Goal: Information Seeking & Learning: Learn about a topic

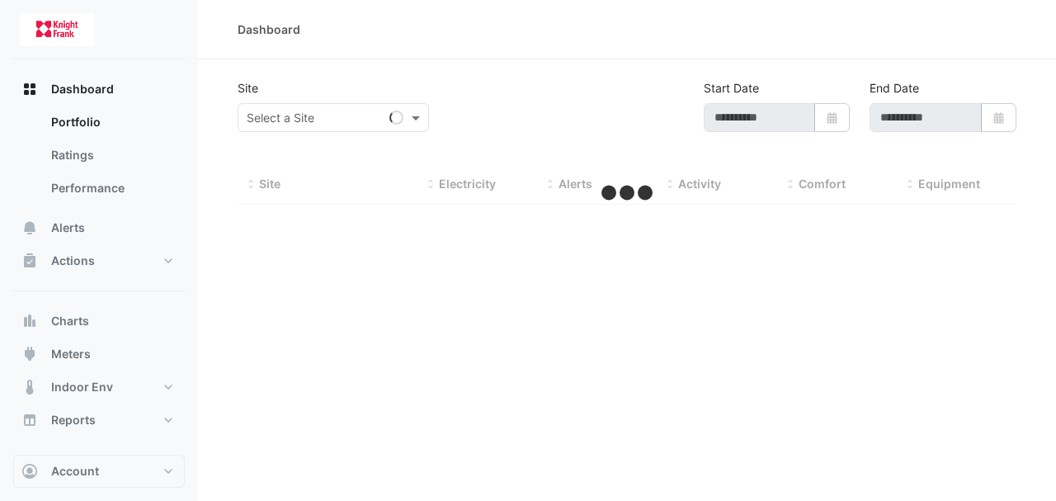
type input "**********"
select select "***"
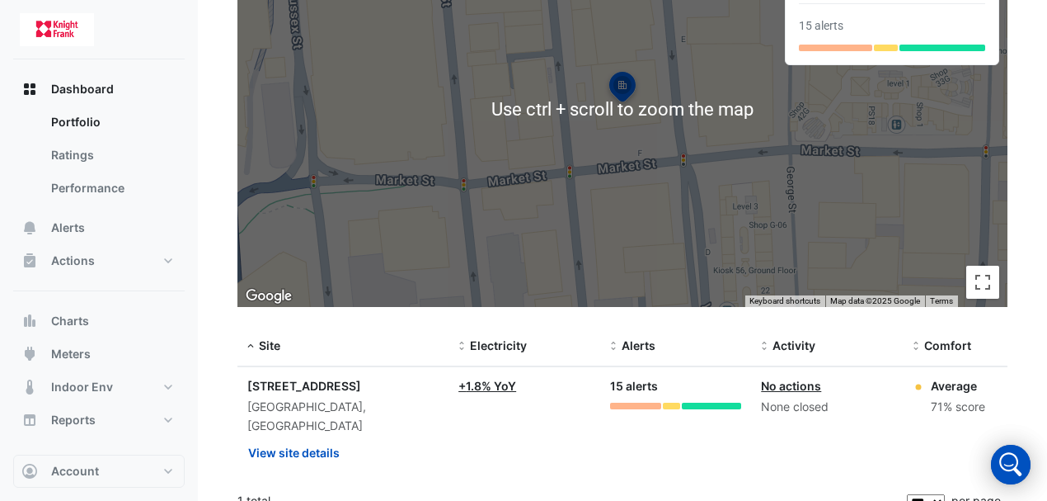
scroll to position [235, 0]
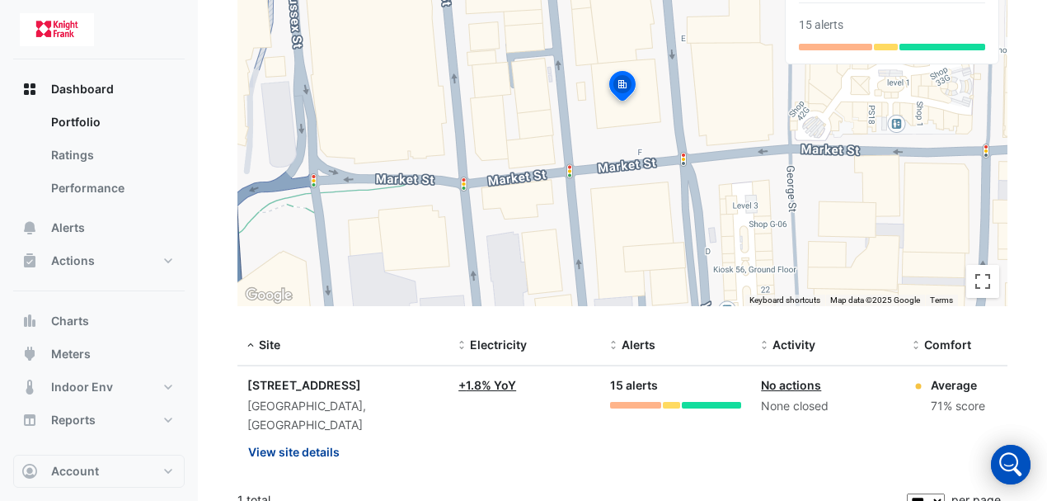
click at [302, 437] on button "View site details" at bounding box center [293, 451] width 93 height 29
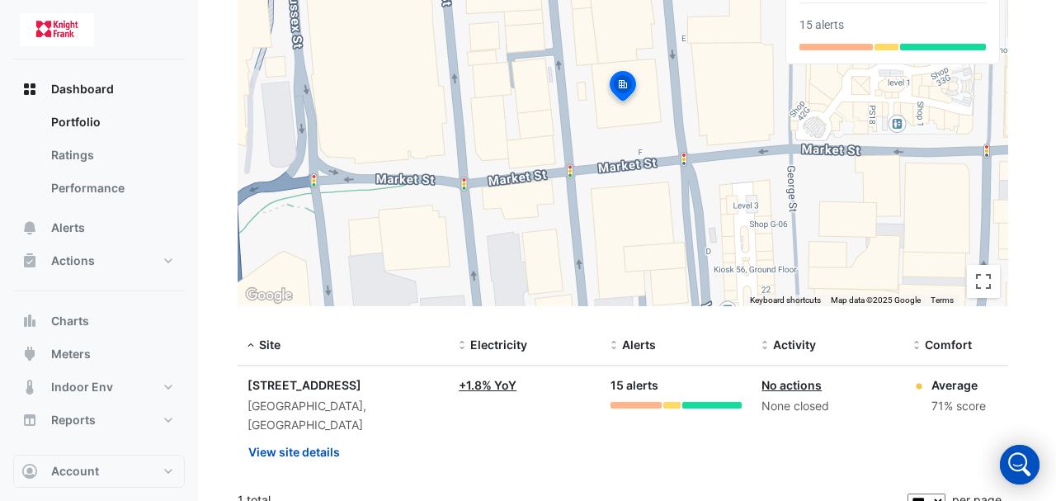
click at [405, 341] on ngb-offcanvas-backdrop at bounding box center [528, 250] width 1056 height 501
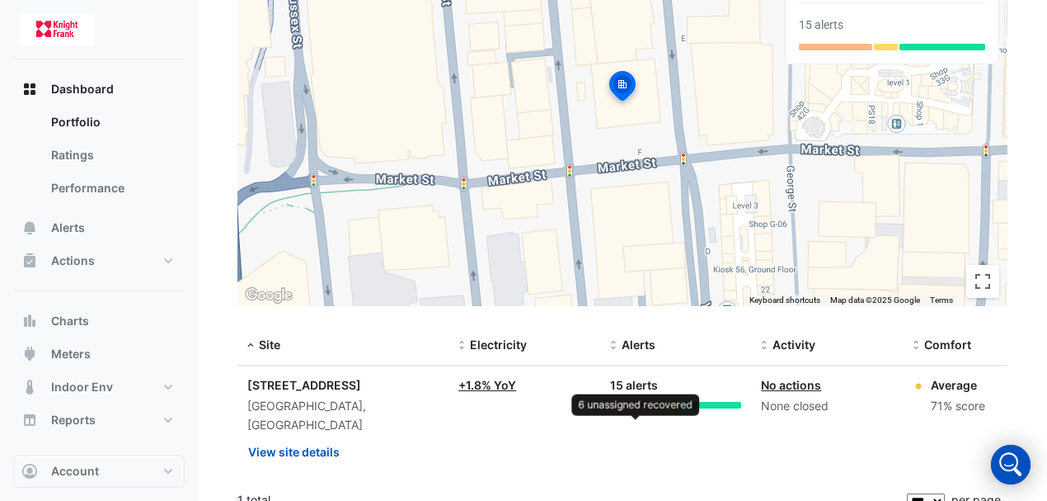
click at [637, 402] on div at bounding box center [635, 405] width 51 height 7
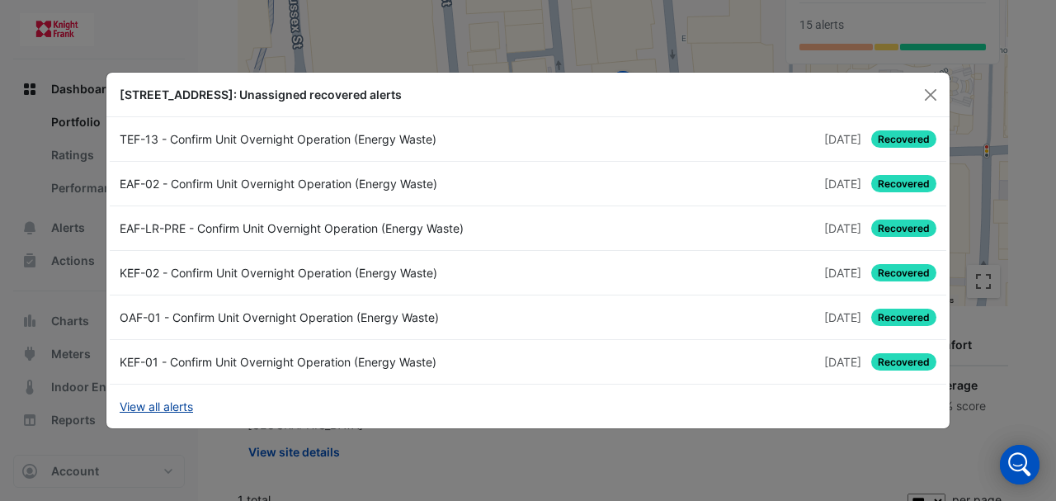
click at [175, 406] on link "View all alerts" at bounding box center [156, 405] width 73 height 17
click at [930, 90] on button "Close" at bounding box center [930, 94] width 25 height 25
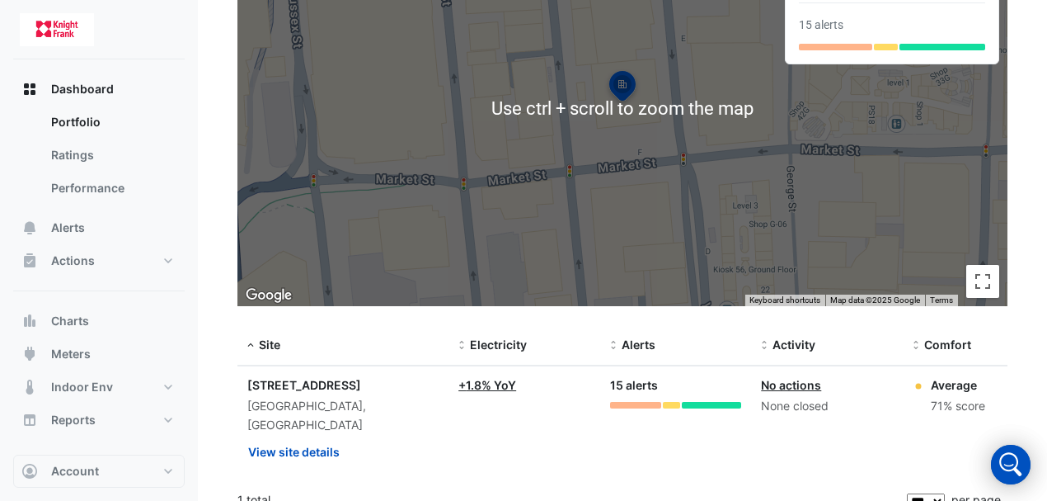
click at [557, 436] on datatable-body-cell "Electricity: + 1.8% YoY" at bounding box center [525, 421] width 152 height 111
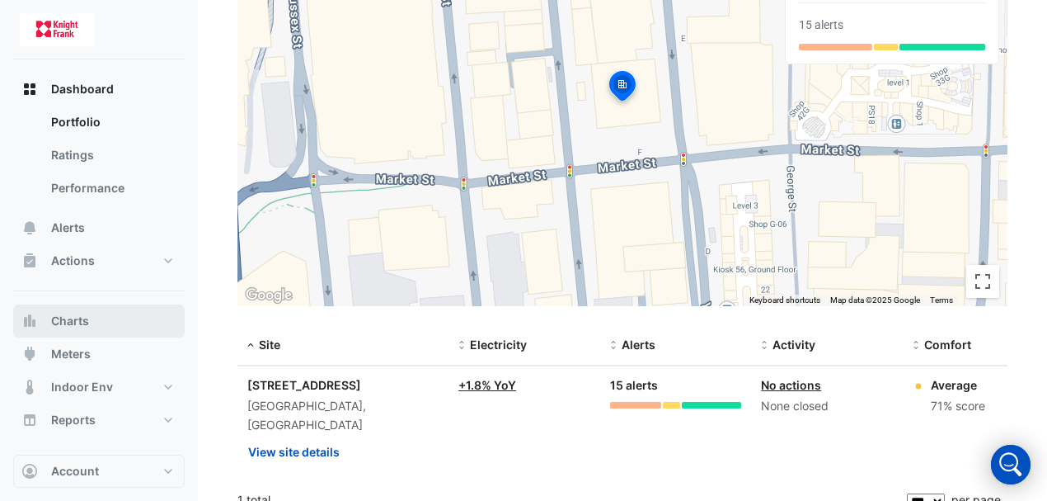
click at [96, 332] on button "Charts" at bounding box center [99, 320] width 172 height 33
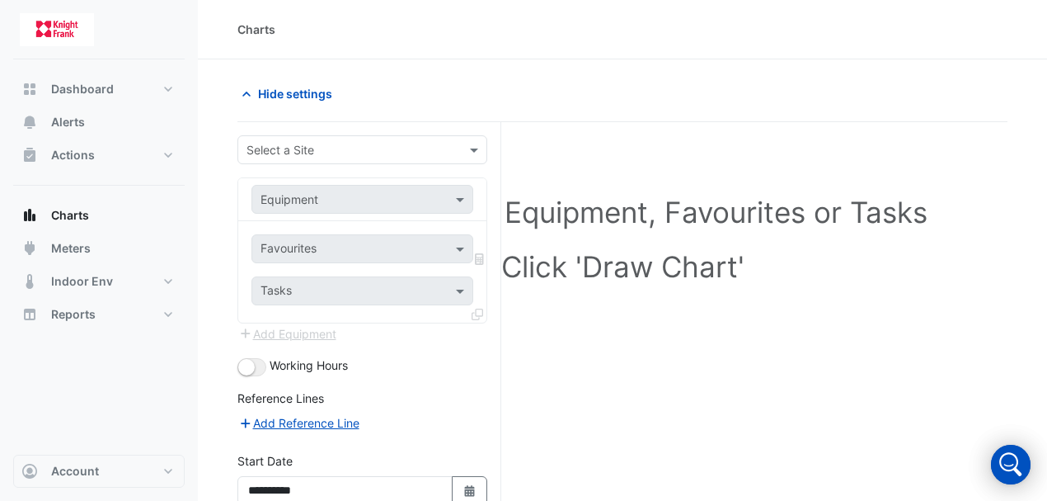
drag, startPoint x: 430, startPoint y: 132, endPoint x: 436, endPoint y: 150, distance: 19.0
click at [431, 134] on div "**********" at bounding box center [369, 390] width 264 height 537
click at [437, 153] on input "text" at bounding box center [346, 150] width 199 height 17
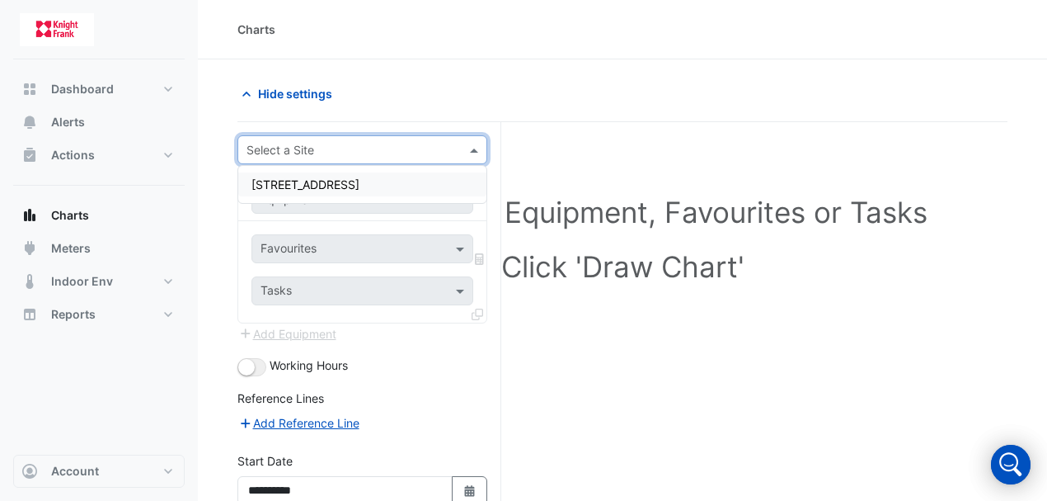
click at [409, 183] on div "[STREET_ADDRESS]" at bounding box center [362, 184] width 248 height 24
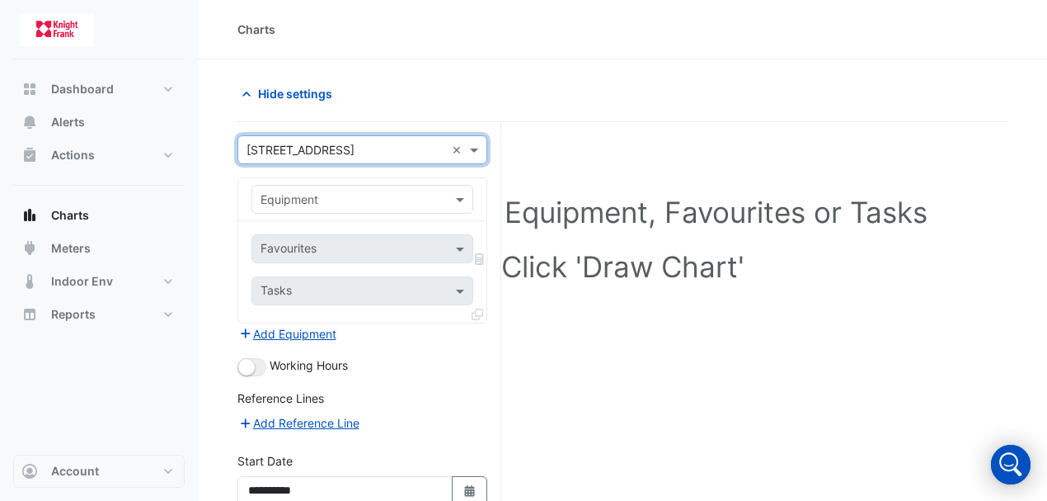
click at [397, 200] on input "text" at bounding box center [346, 199] width 171 height 17
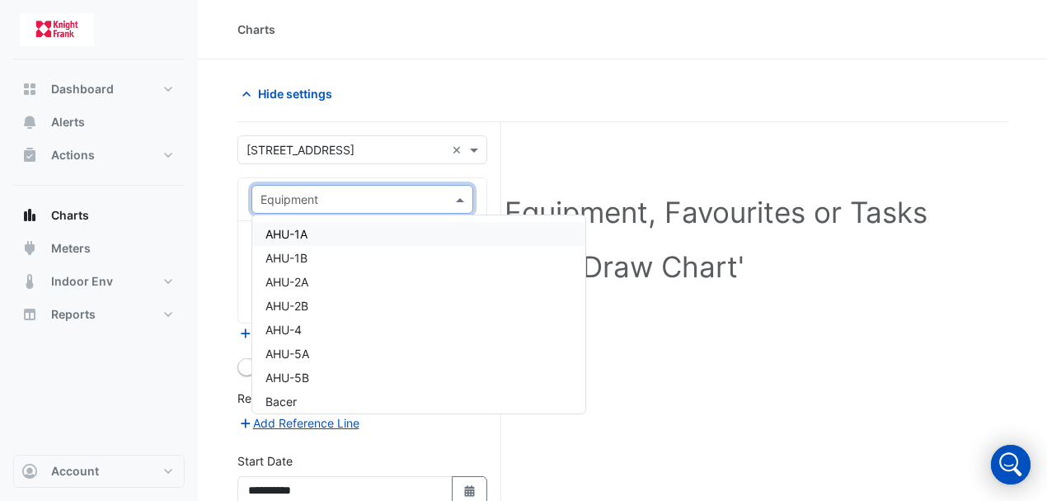
click at [336, 237] on div "AHU-1A" at bounding box center [418, 234] width 333 height 24
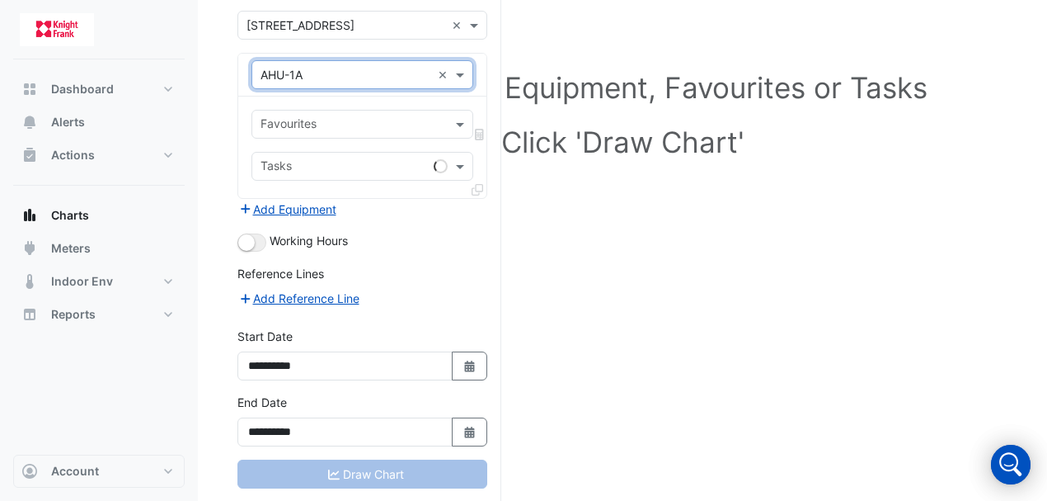
scroll to position [152, 0]
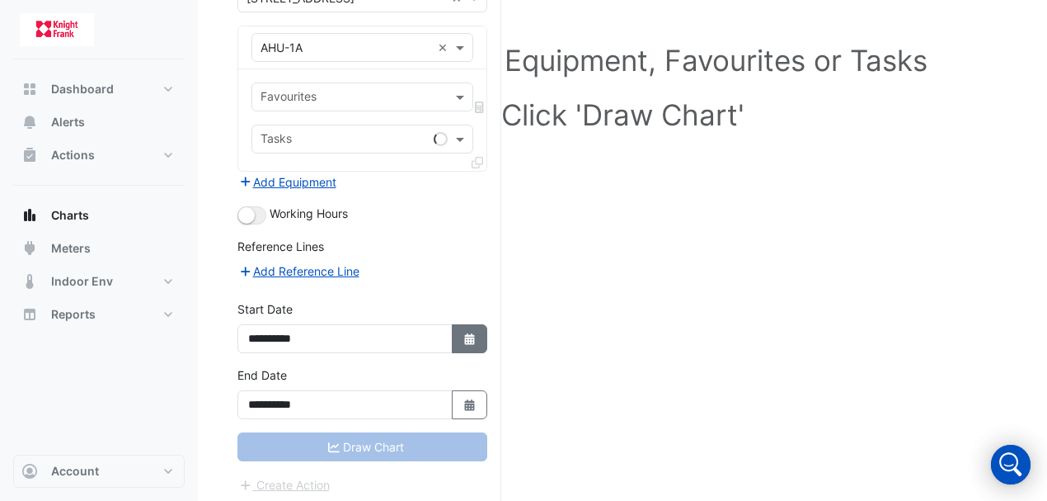
click at [478, 337] on button "Select Date" at bounding box center [470, 338] width 36 height 29
select select "*"
select select "****"
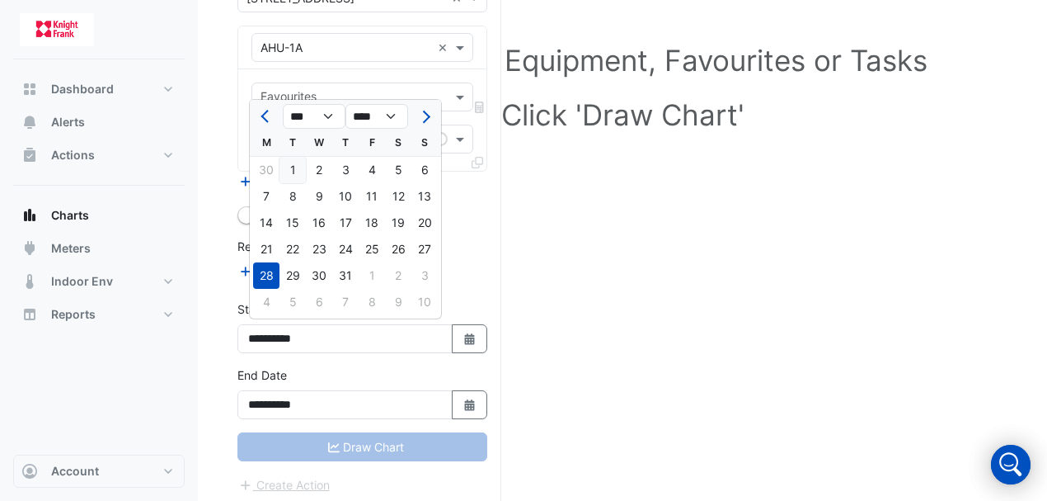
click at [292, 170] on div "1" at bounding box center [293, 170] width 26 height 26
type input "**********"
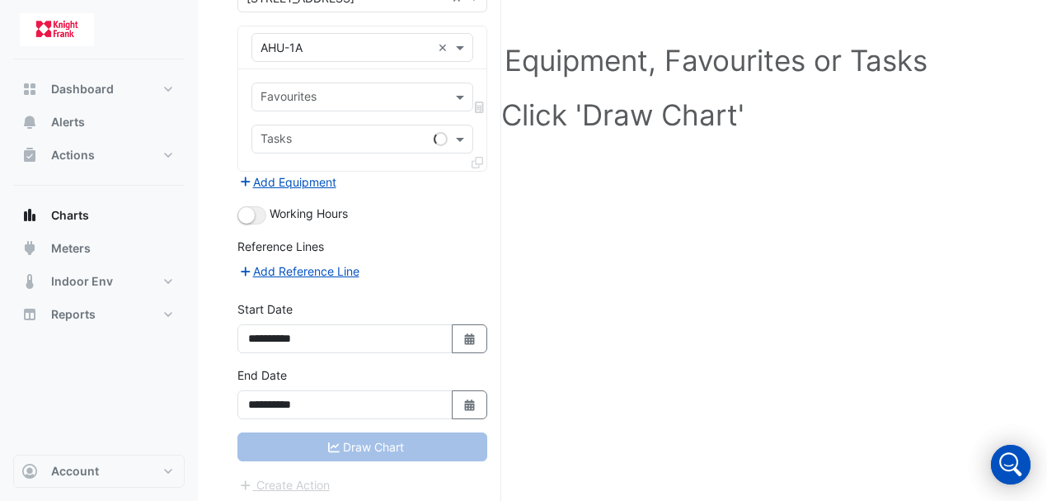
click at [471, 383] on div "**********" at bounding box center [362, 392] width 250 height 53
click at [473, 228] on form "**********" at bounding box center [362, 239] width 250 height 510
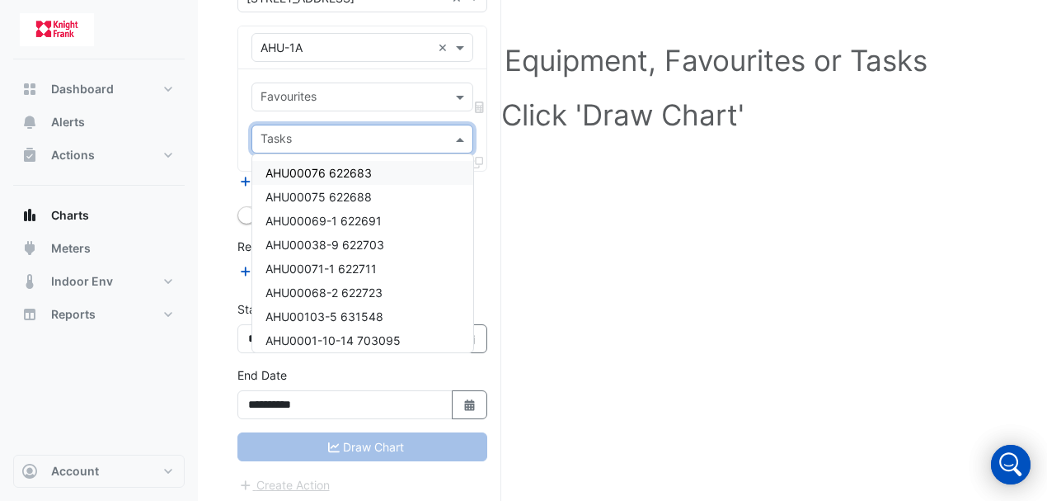
click at [447, 140] on div "Tasks" at bounding box center [363, 139] width 222 height 29
click at [452, 86] on div "Favourites" at bounding box center [363, 96] width 222 height 29
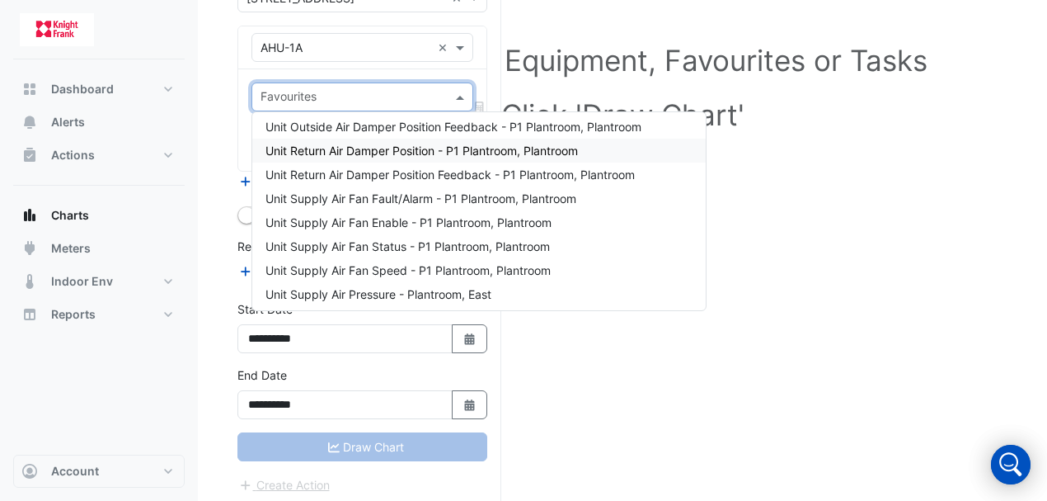
scroll to position [275, 0]
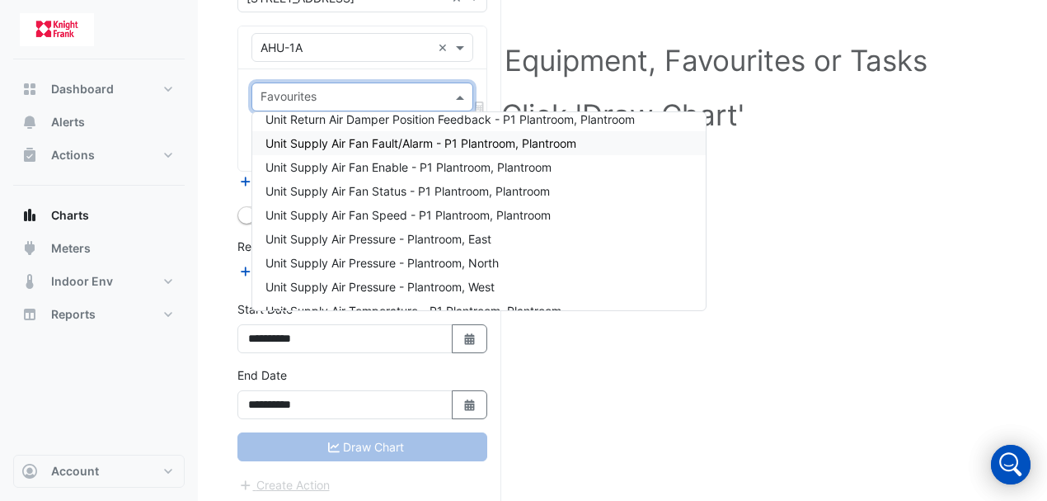
click at [565, 144] on span "Unit Supply Air Fan Fault/Alarm - P1 Plantroom, Plantroom" at bounding box center [421, 143] width 311 height 14
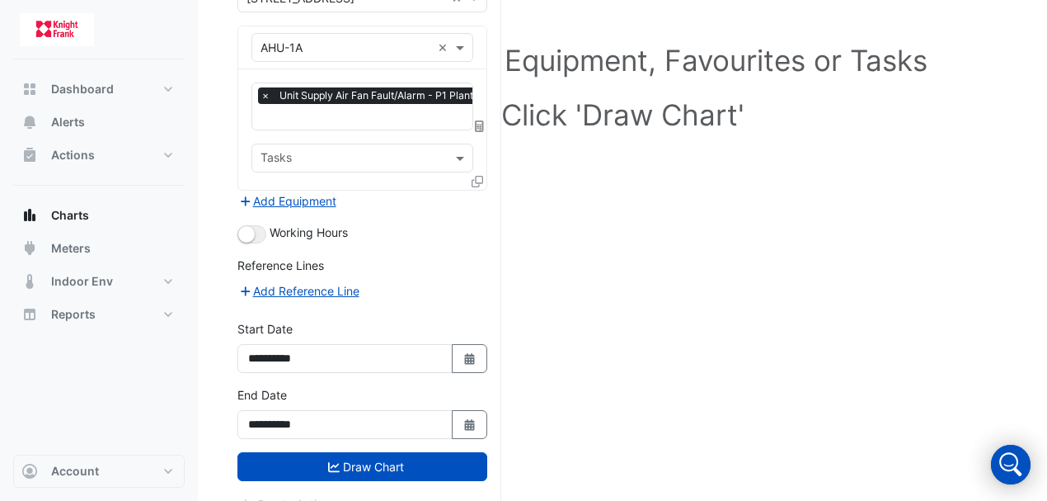
click at [455, 239] on form "**********" at bounding box center [362, 248] width 250 height 529
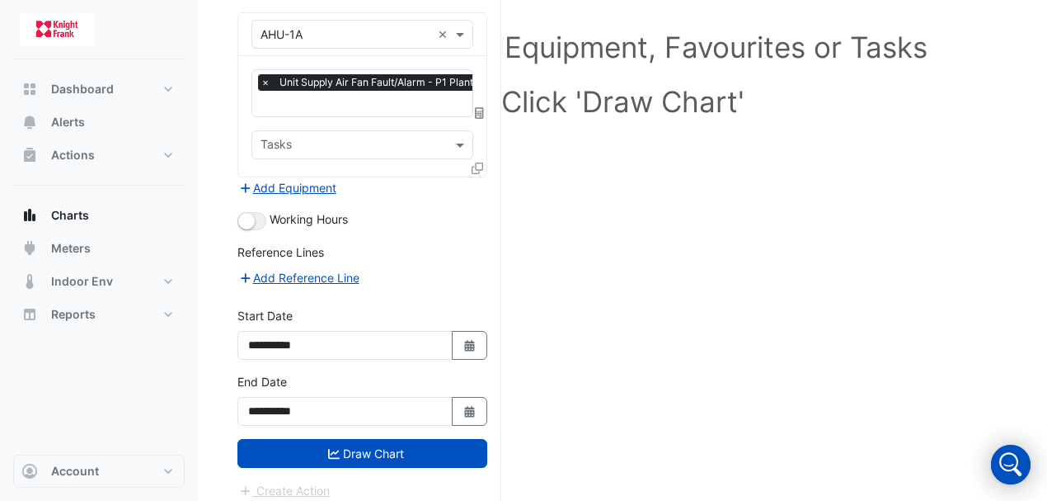
scroll to position [168, 0]
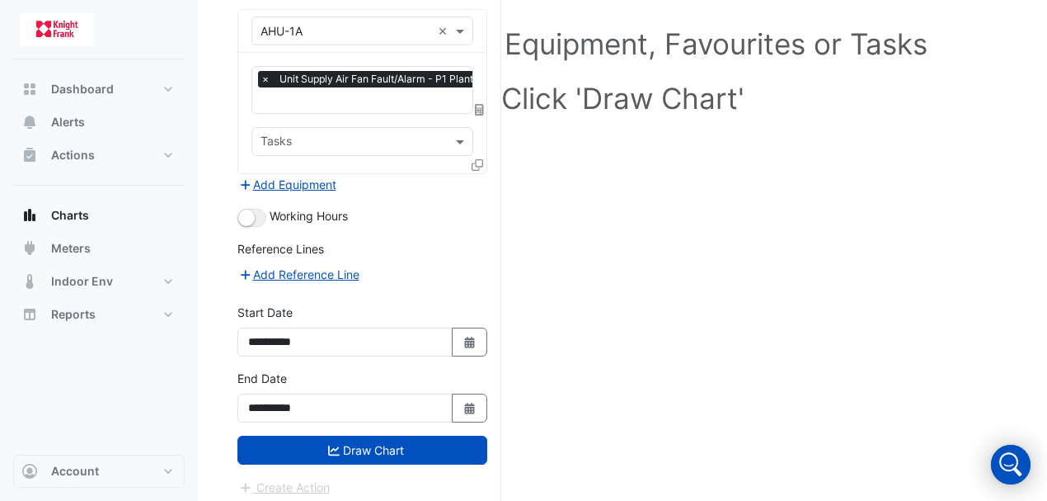
click at [266, 76] on span "×" at bounding box center [265, 79] width 15 height 16
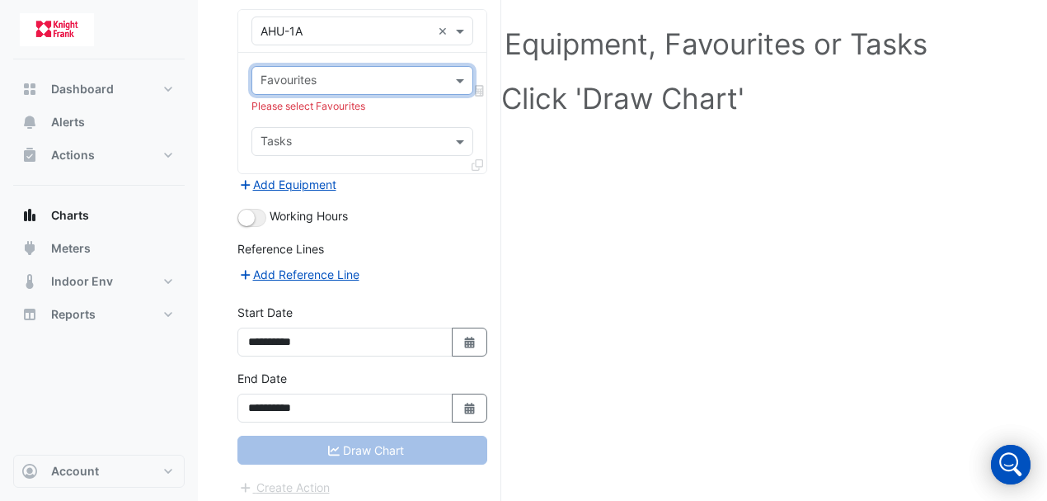
scroll to position [171, 0]
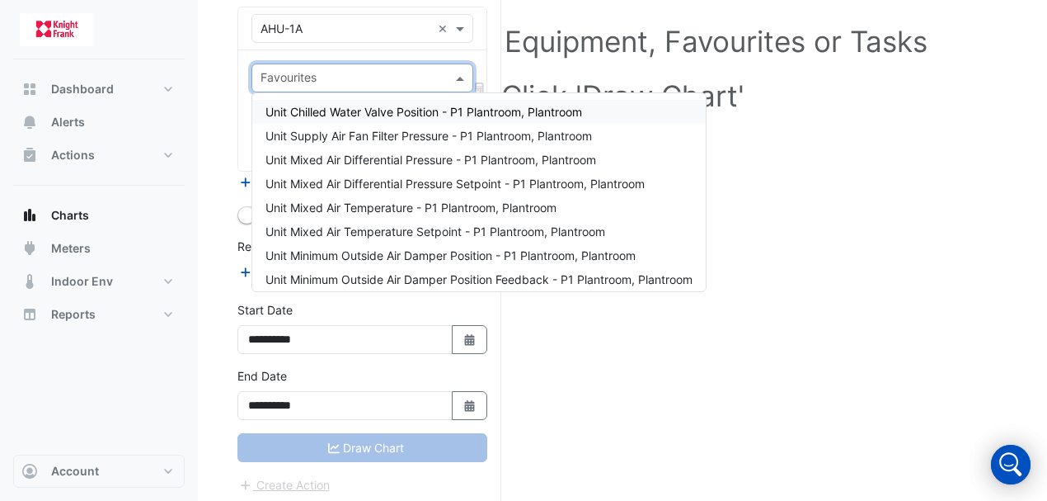
click at [372, 74] on input "text" at bounding box center [353, 79] width 185 height 17
click at [484, 205] on span "Unit Mixed Air Temperature - P1 Plantroom, Plantroom" at bounding box center [411, 207] width 291 height 14
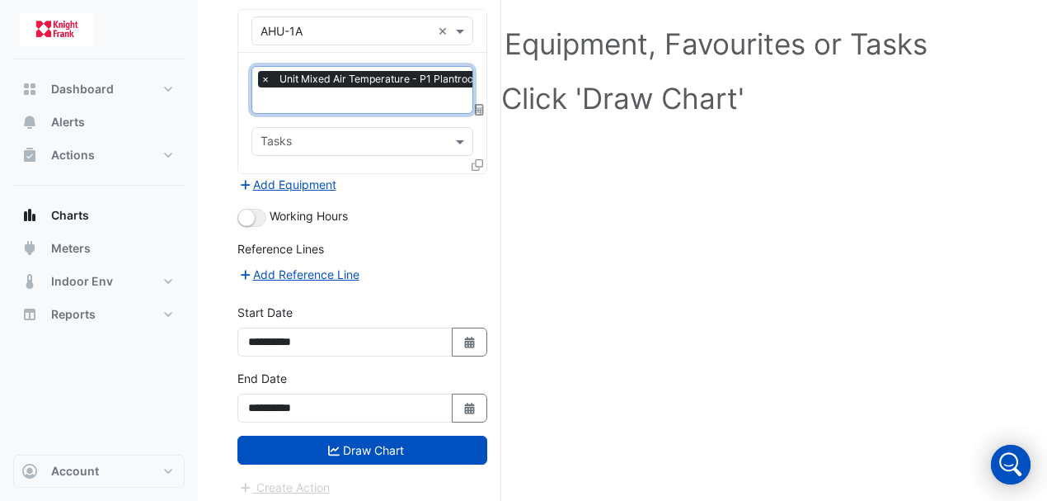
click at [454, 207] on div "Working Hours" at bounding box center [362, 217] width 250 height 20
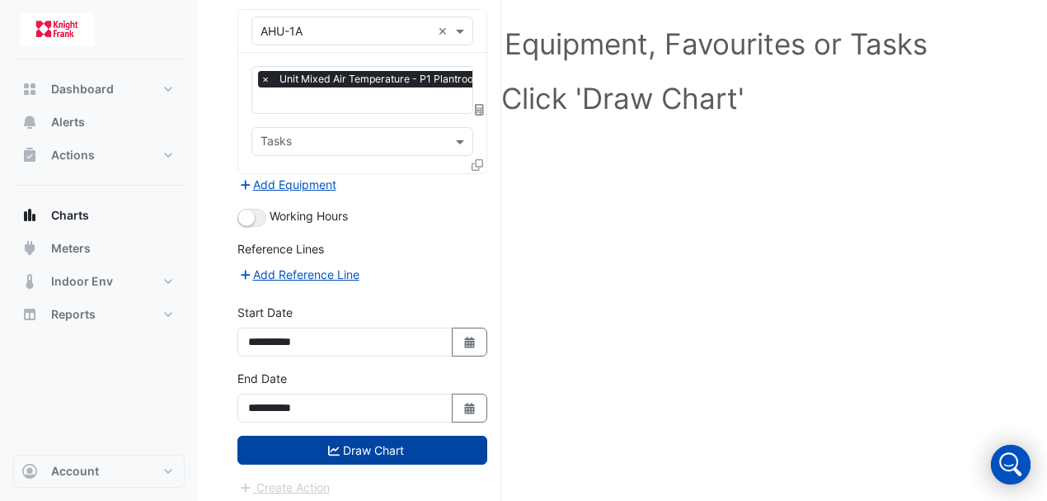
click at [335, 444] on icon "submit" at bounding box center [334, 450] width 12 height 12
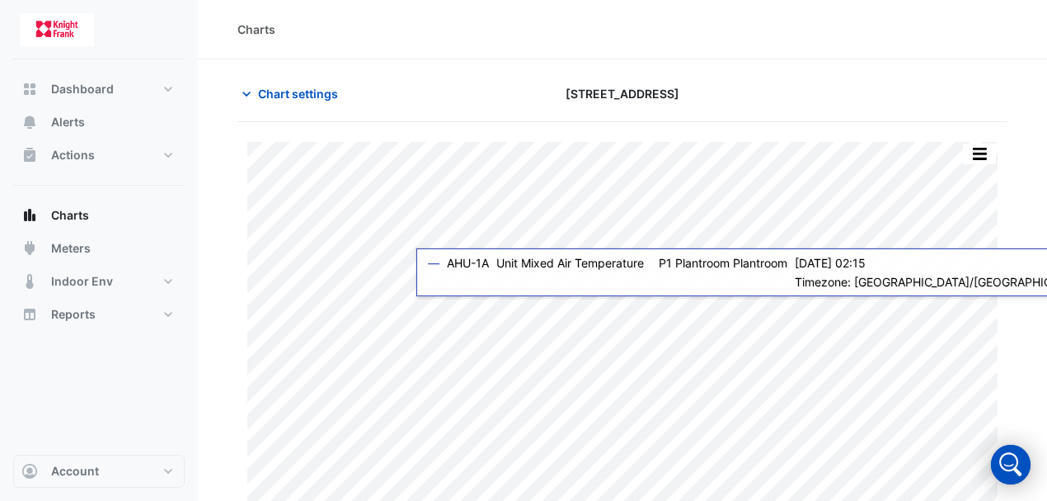
scroll to position [54, 0]
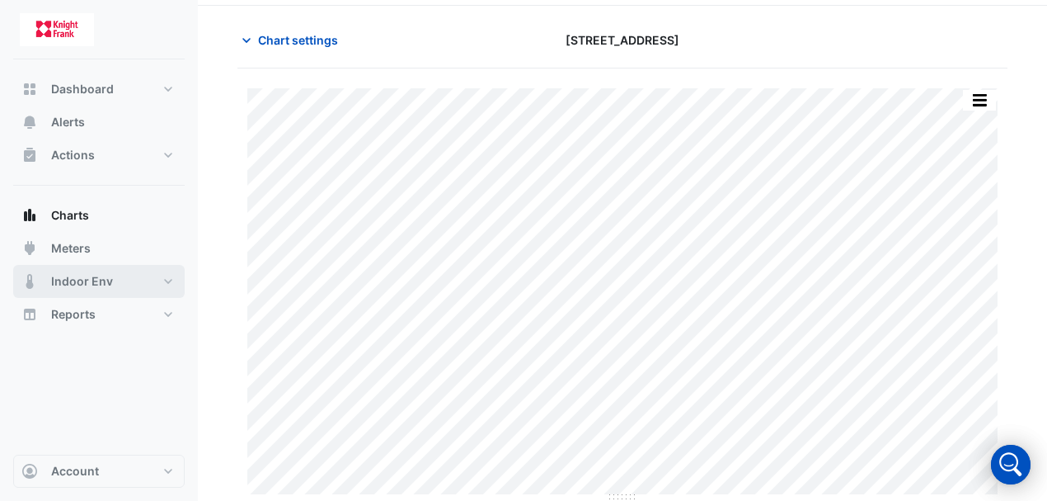
click at [115, 283] on button "Indoor Env" at bounding box center [99, 281] width 172 height 33
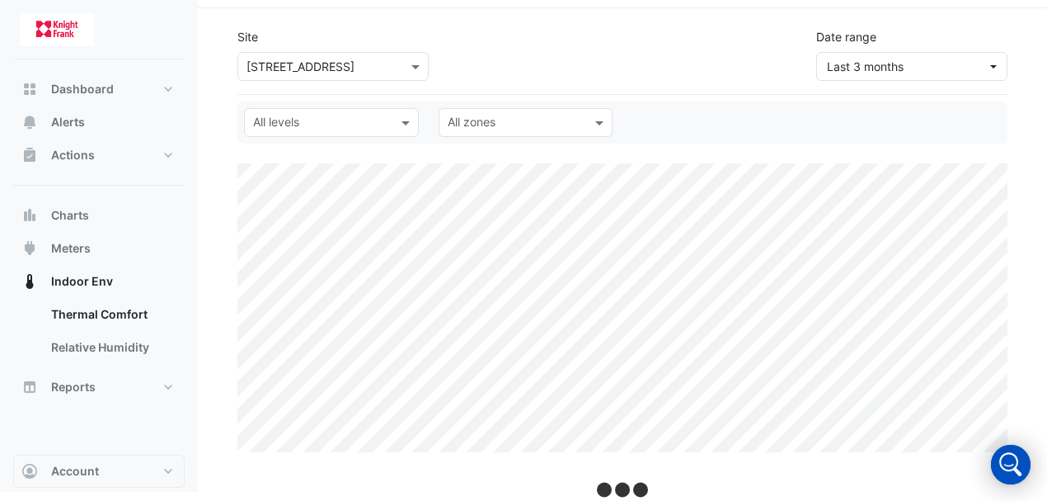
scroll to position [54, 0]
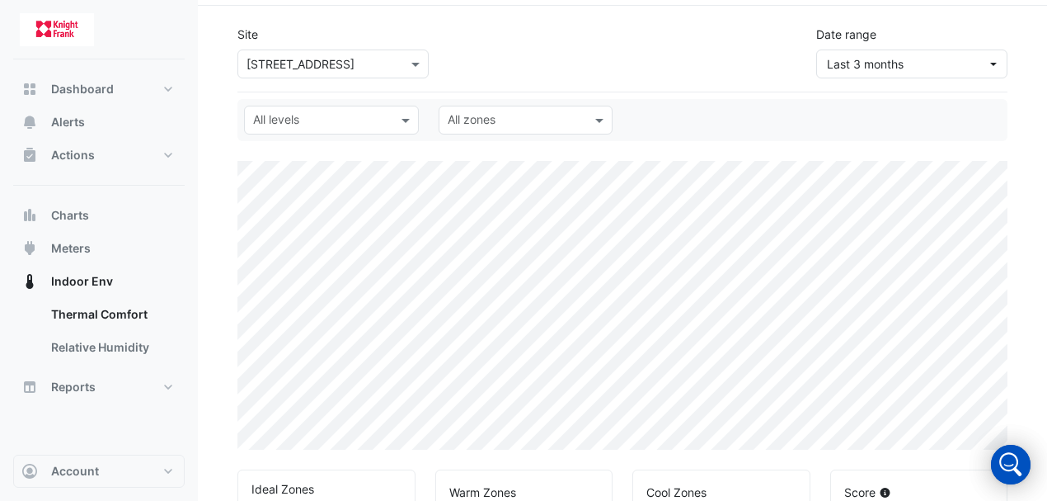
click at [340, 64] on input "text" at bounding box center [317, 64] width 140 height 17
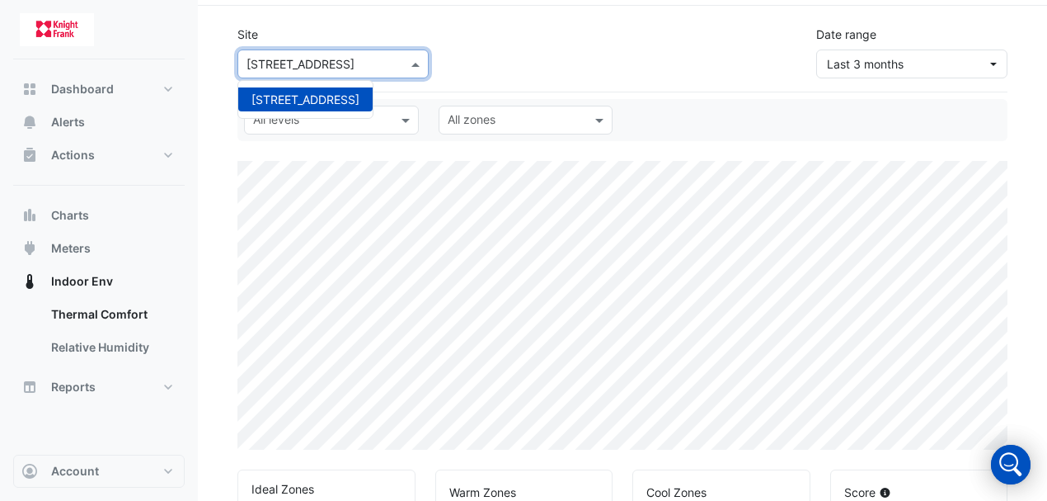
click at [462, 62] on div "Site Select a Site × [STREET_ADDRESS][GEOGRAPHIC_DATA][STREET_ADDRESS] Date ran…" at bounding box center [623, 45] width 790 height 66
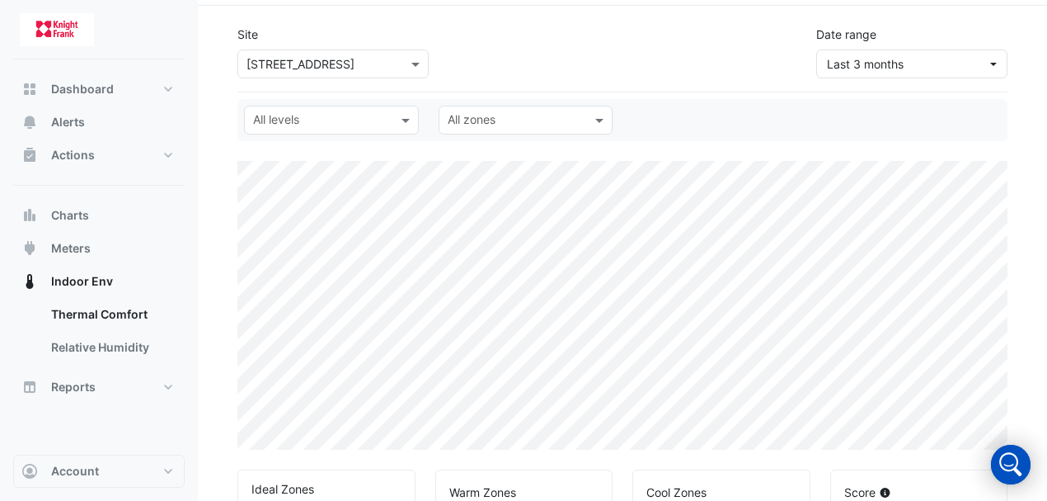
select select "***"
click at [312, 134] on div "All levels" at bounding box center [331, 120] width 175 height 29
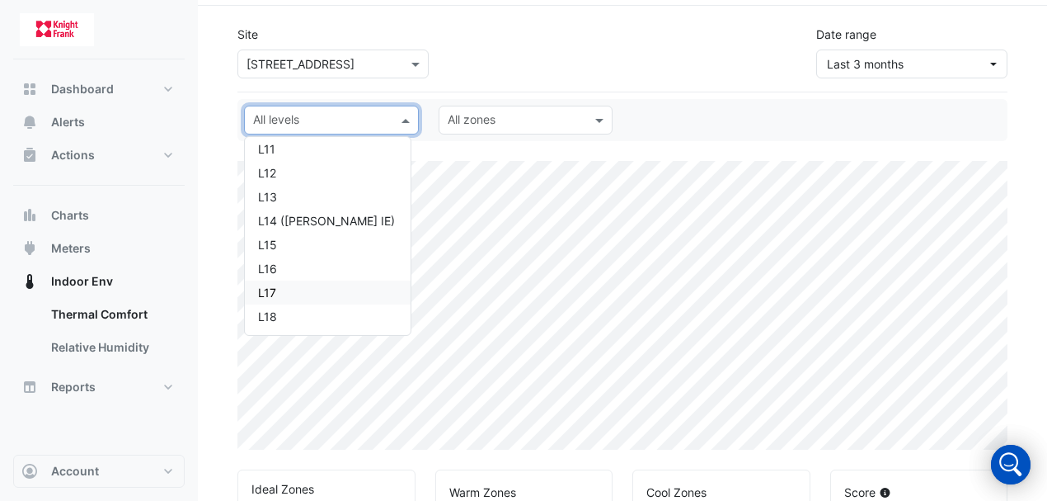
scroll to position [330, 0]
click at [313, 233] on div "L14 ([PERSON_NAME] IE)" at bounding box center [327, 231] width 139 height 17
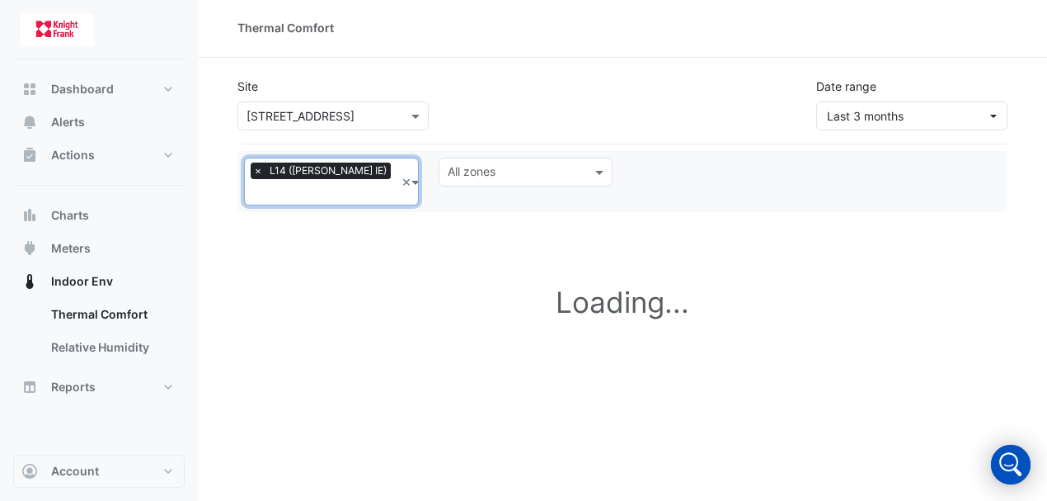
click at [490, 170] on input "text" at bounding box center [517, 173] width 138 height 17
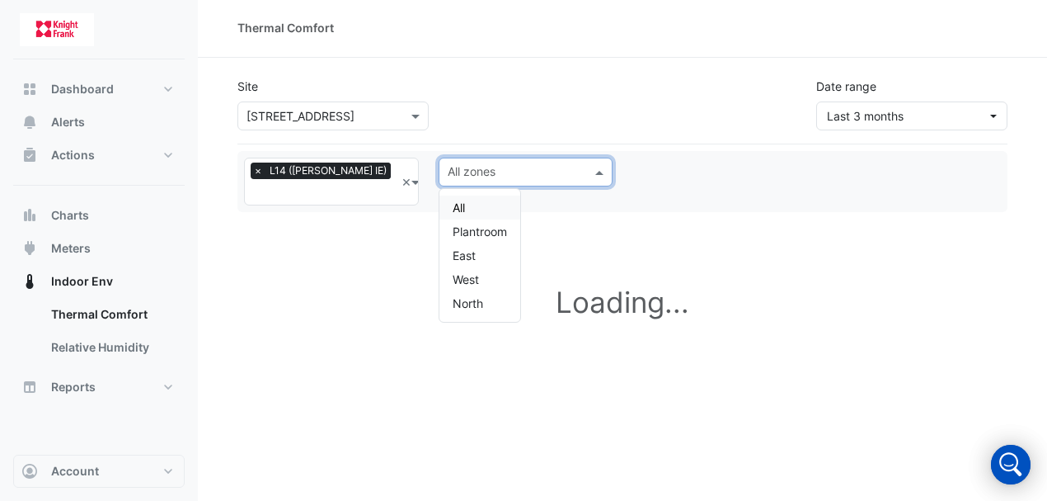
click at [484, 213] on div "All" at bounding box center [480, 207] width 81 height 24
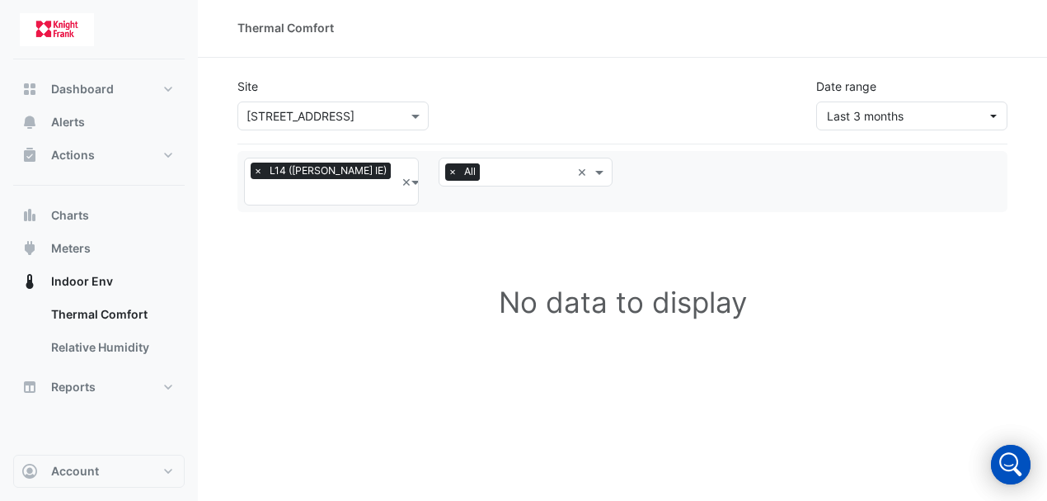
click at [691, 120] on div "Site Select a Site × [STREET_ADDRESS] Date range Last 3 months" at bounding box center [623, 97] width 790 height 66
click at [503, 103] on div "Site Select a Site × [STREET_ADDRESS] Date range Last 3 months" at bounding box center [623, 97] width 790 height 66
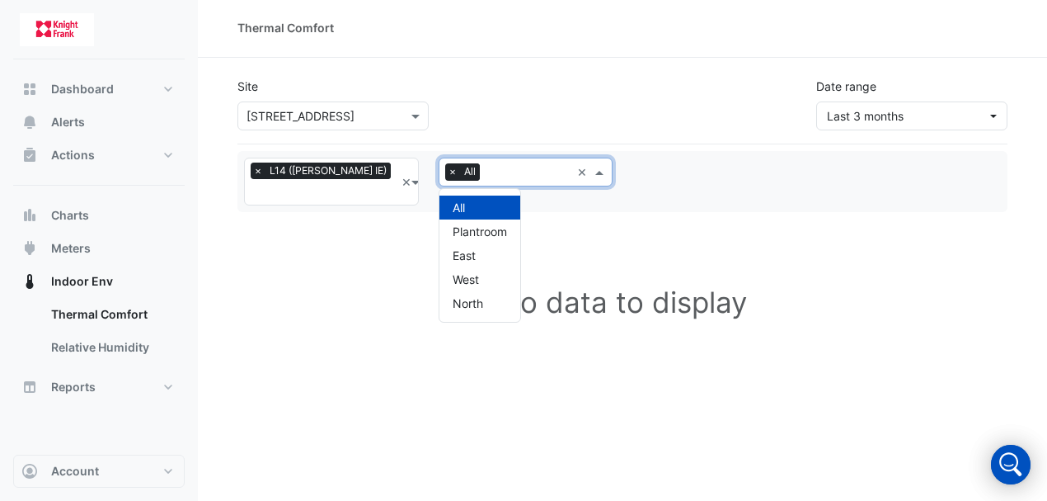
click at [514, 179] on input "text" at bounding box center [529, 173] width 85 height 17
click at [525, 102] on div "Site Select a Site × [STREET_ADDRESS] Date range Last 3 months" at bounding box center [623, 97] width 790 height 66
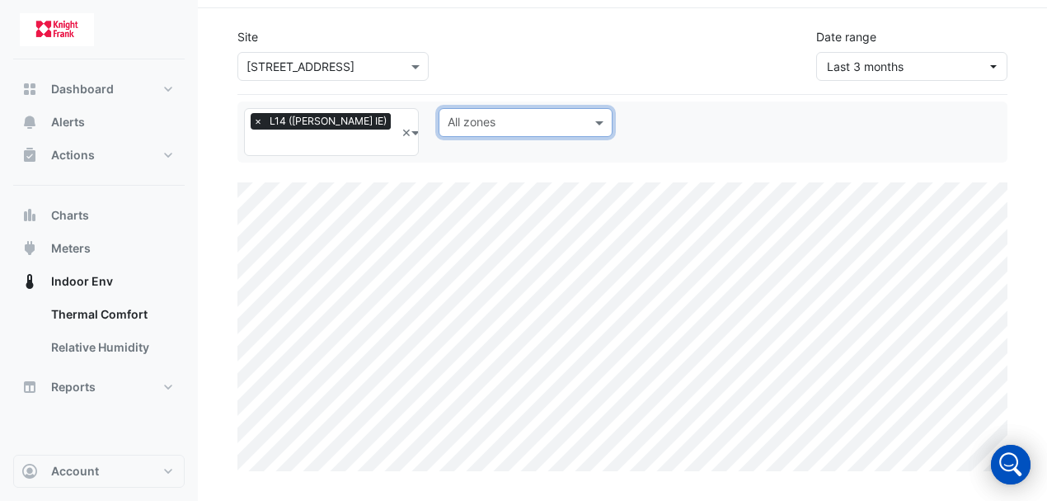
select select "***"
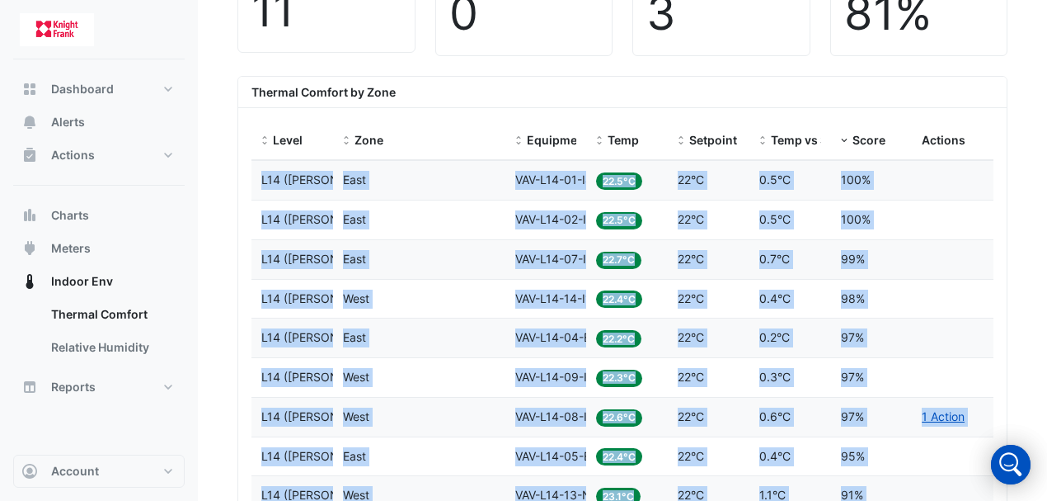
scroll to position [769, 0]
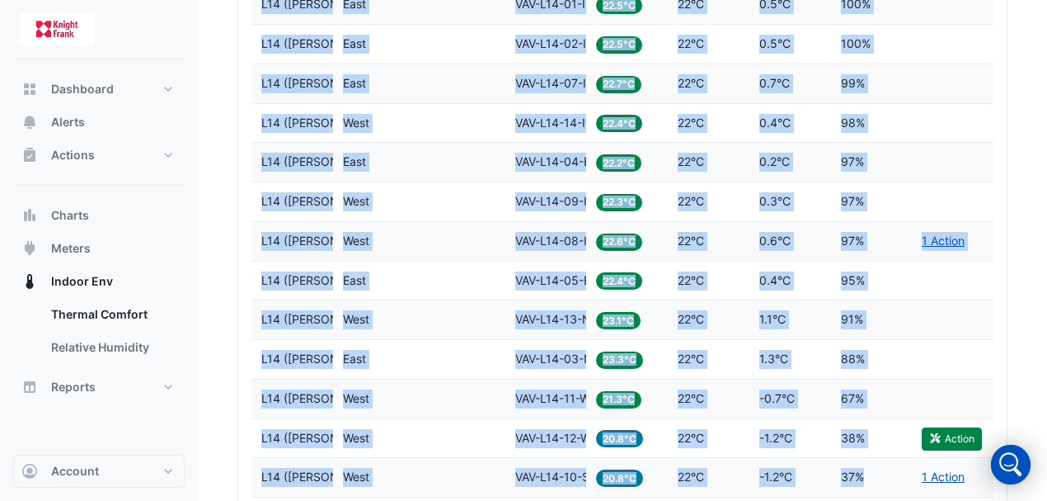
drag, startPoint x: 247, startPoint y: 193, endPoint x: 901, endPoint y: 444, distance: 700.3
click at [901, 444] on div "Thermal Comfort by Zone Level Zone Equipment Temp Setpoint Temp vs Setpoint Sco…" at bounding box center [622, 267] width 770 height 734
click at [970, 302] on datatable-body-cell "Actions" at bounding box center [953, 319] width 82 height 39
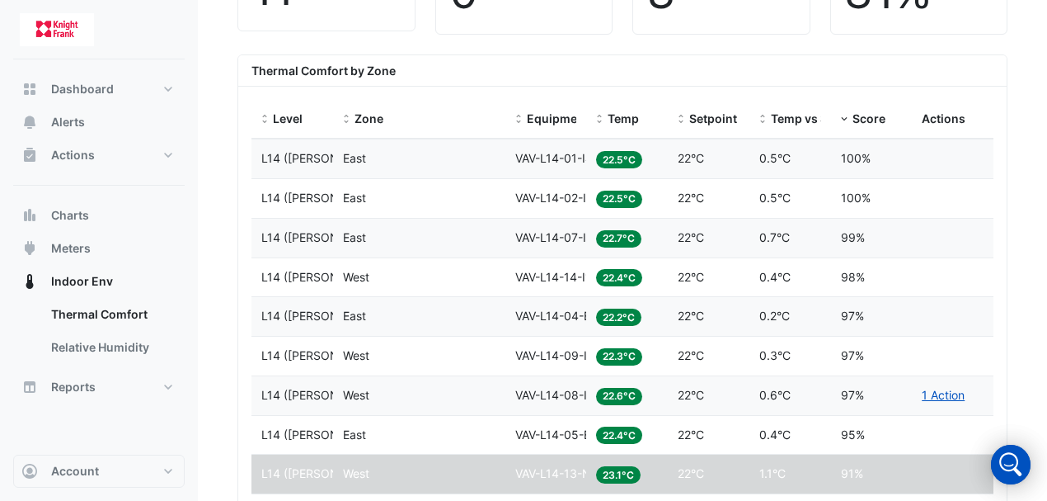
scroll to position [604, 0]
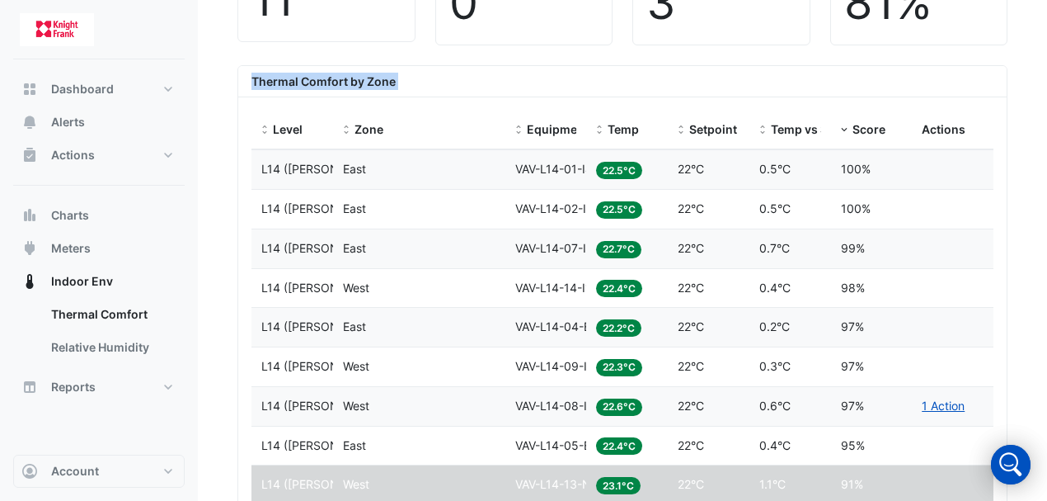
drag, startPoint x: 243, startPoint y: 54, endPoint x: 249, endPoint y: 120, distance: 66.2
click at [249, 120] on div "Thermal Comfort by Zone Level Zone Equipment Temp Setpoint Temp vs Setpoint Sco…" at bounding box center [622, 432] width 770 height 734
click at [251, 97] on div "Level Zone Equipment Temp Setpoint Temp vs Setpoint Score Actions Level L14 ([P…" at bounding box center [622, 447] width 769 height 701
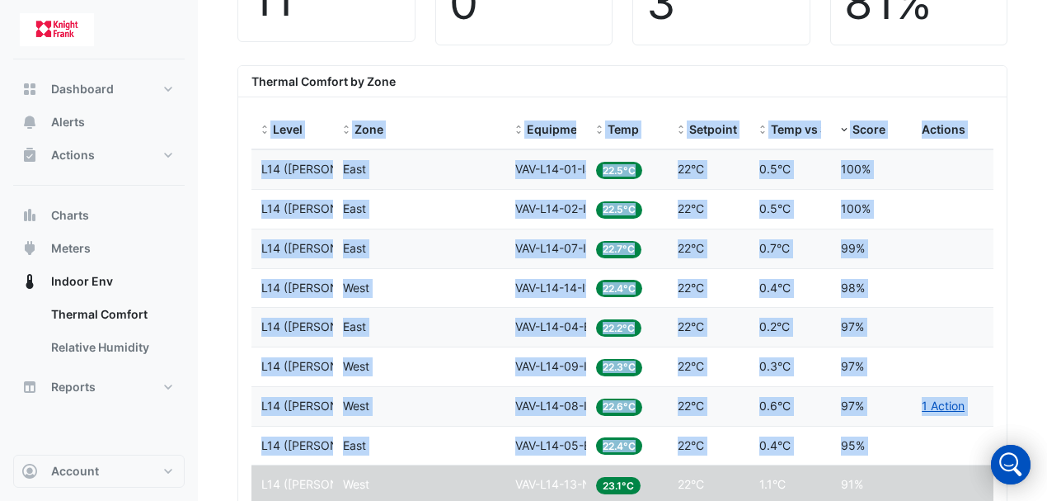
drag, startPoint x: 243, startPoint y: 92, endPoint x: 933, endPoint y: 430, distance: 767.8
click at [933, 430] on div "Level Zone Equipment Temp Setpoint Temp vs Setpoint Score Actions Level L14 ([P…" at bounding box center [622, 447] width 769 height 701
click at [1026, 83] on section "Site Select a Site × [STREET_ADDRESS] Date range Last 3 months All levels × L14…" at bounding box center [622, 290] width 849 height 1670
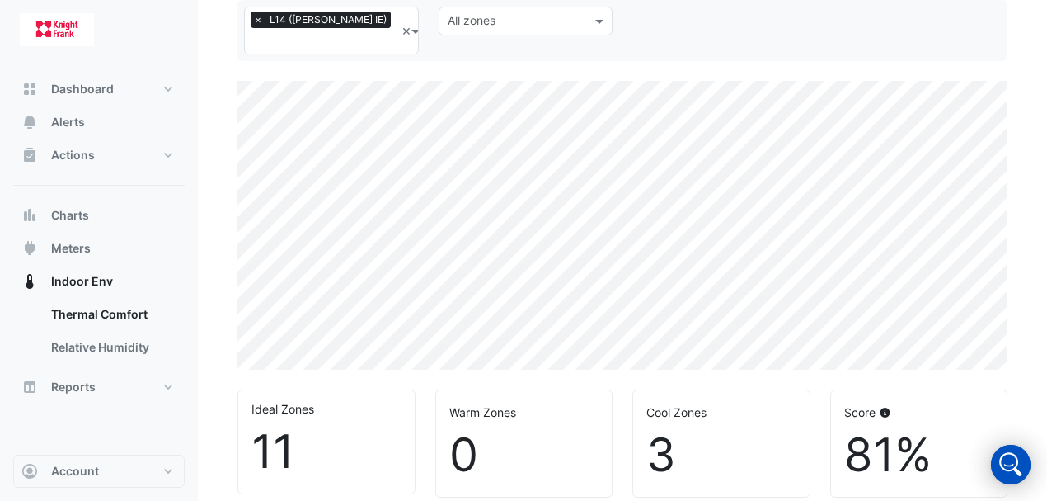
scroll to position [165, 0]
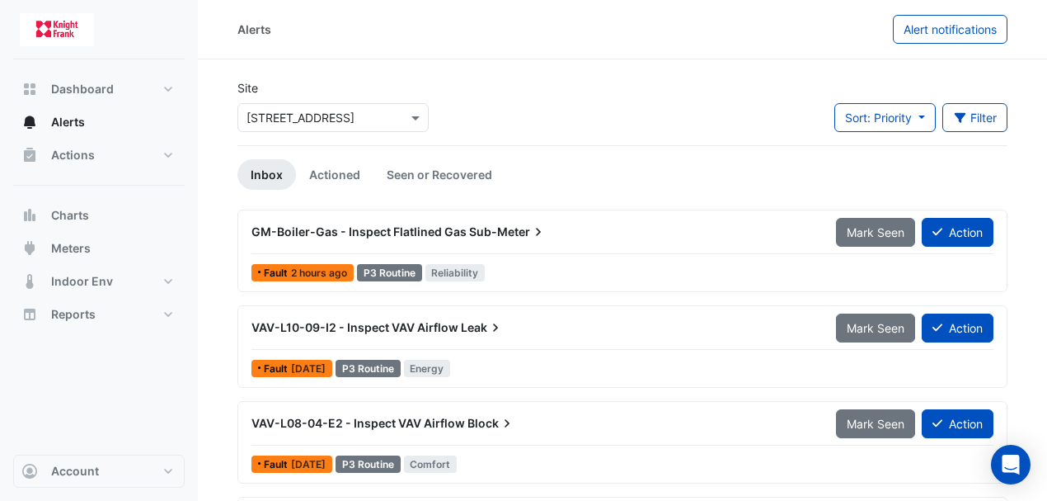
click at [561, 163] on ul "Inbox Actioned Seen or Recovered" at bounding box center [622, 174] width 770 height 31
click at [567, 99] on div "Site Select a Site × 44 Market Street Sort: Priority Priority Updated Filter Ti…" at bounding box center [623, 112] width 790 height 66
